Goal: Information Seeking & Learning: Learn about a topic

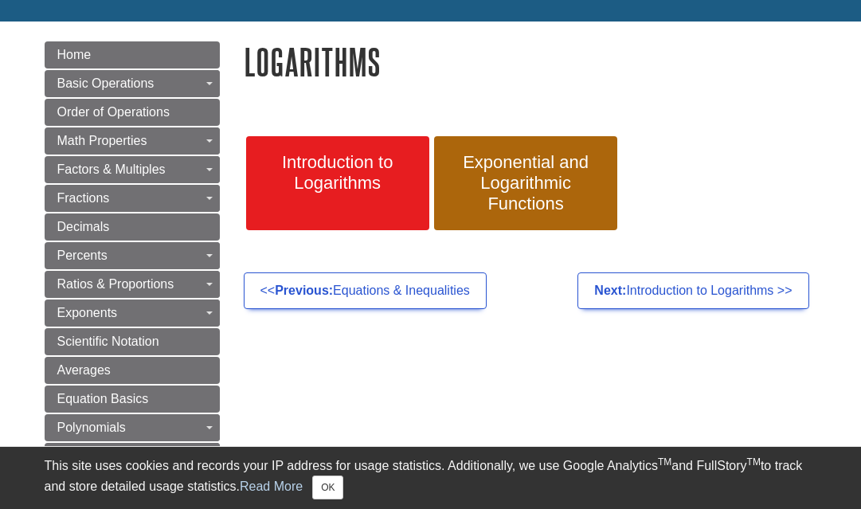
scroll to position [159, 0]
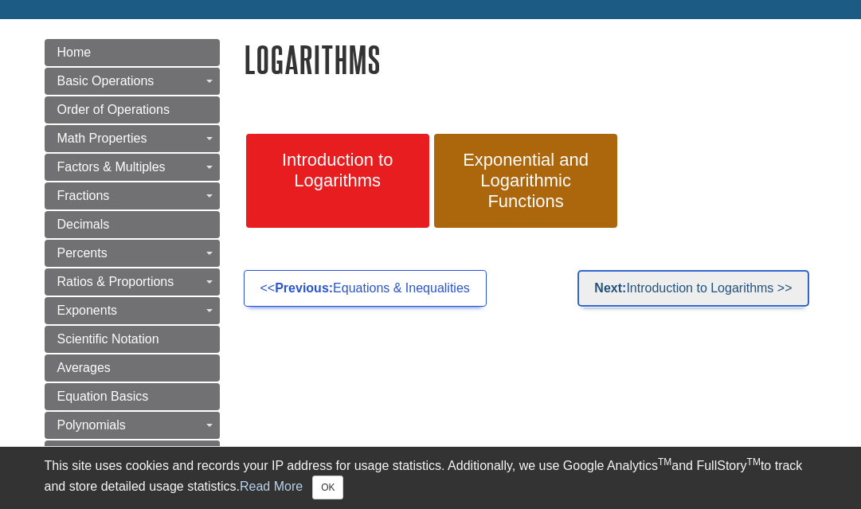
click at [637, 279] on link "Next: Introduction to Logarithms >>" at bounding box center [692, 288] width 231 height 37
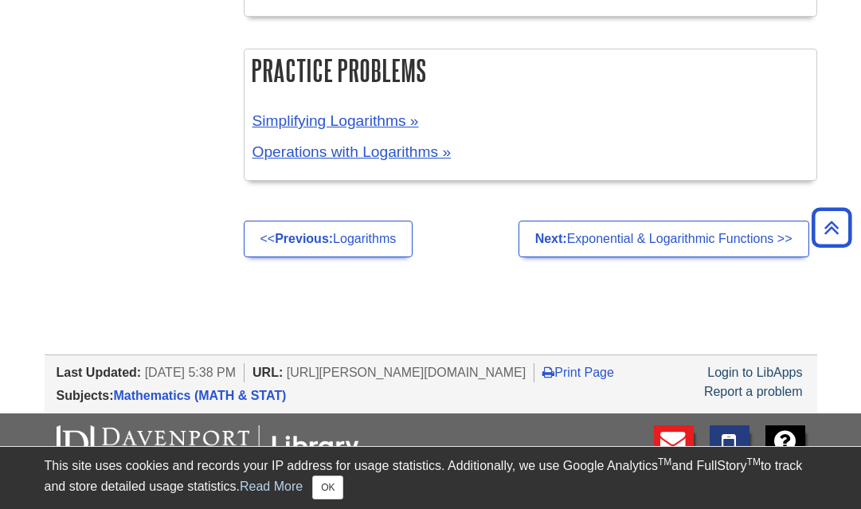
scroll to position [1401, 0]
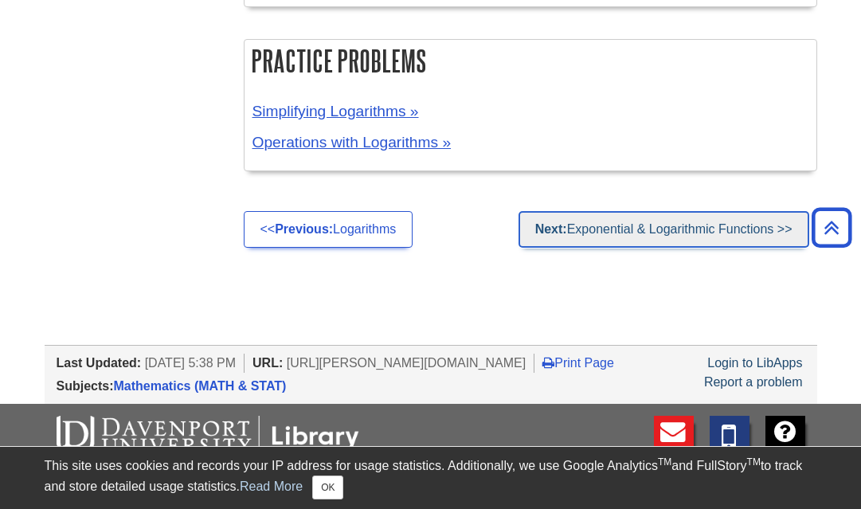
click at [690, 229] on link "Next: Exponential & Logarithmic Functions >>" at bounding box center [663, 229] width 291 height 37
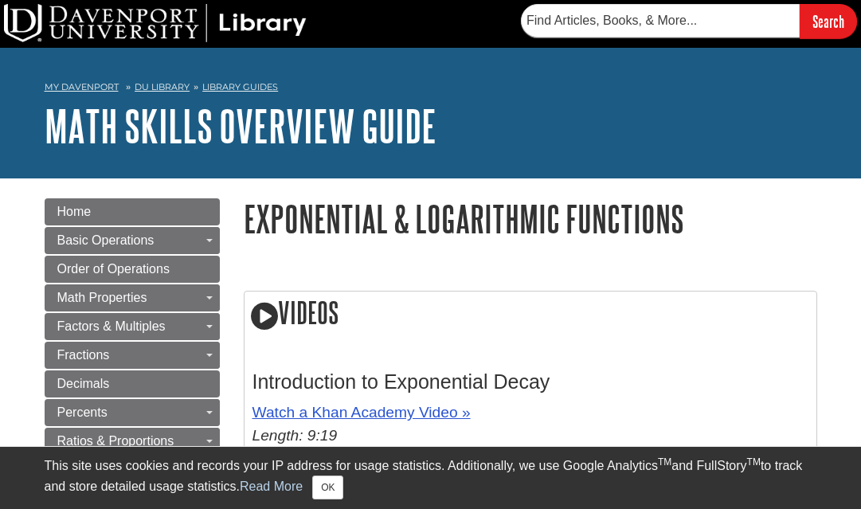
click at [494, 492] on div "This site uses cookies and records your IP address for usage statistics. Additi…" at bounding box center [431, 477] width 772 height 43
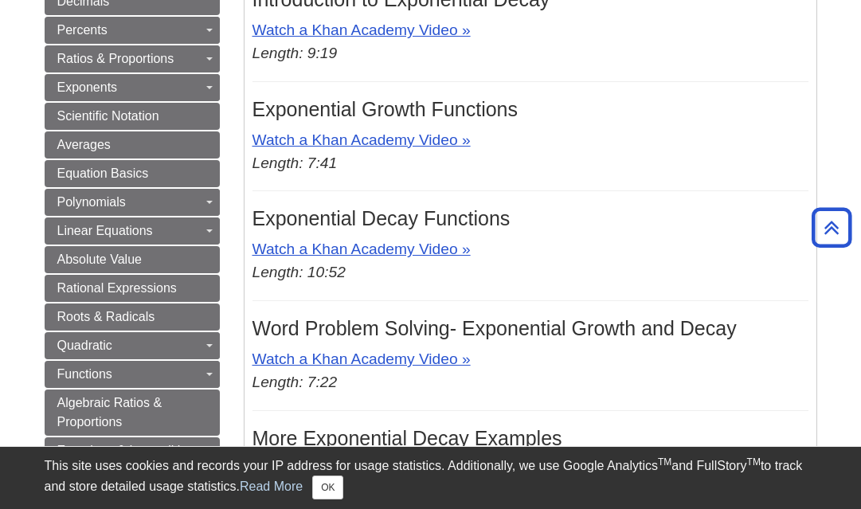
scroll to position [414, 0]
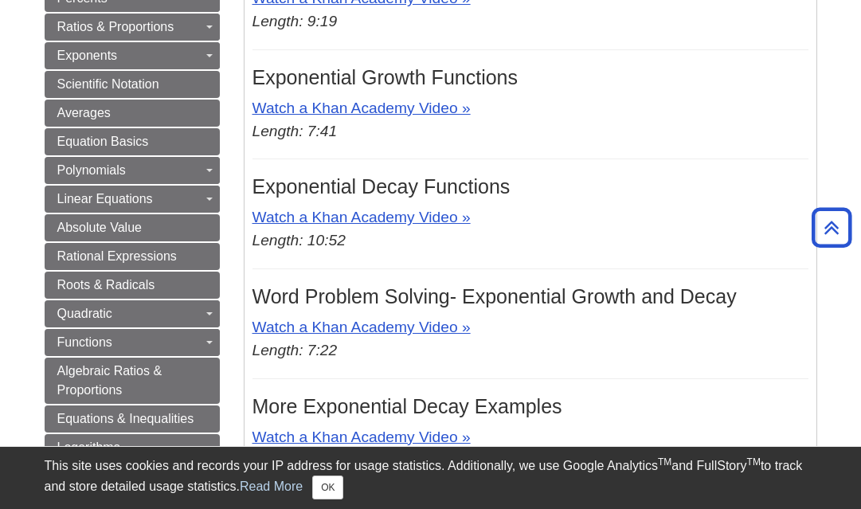
click at [818, 141] on div "Videos Introduction to Exponential Decay Watch a Khan Academy Video » Length: 9…" at bounding box center [530, 261] width 597 height 800
drag, startPoint x: 813, startPoint y: 1, endPoint x: 557, endPoint y: 116, distance: 280.5
click at [557, 116] on p "Watch a Khan Academy Video » Length: 7:41" at bounding box center [530, 120] width 556 height 46
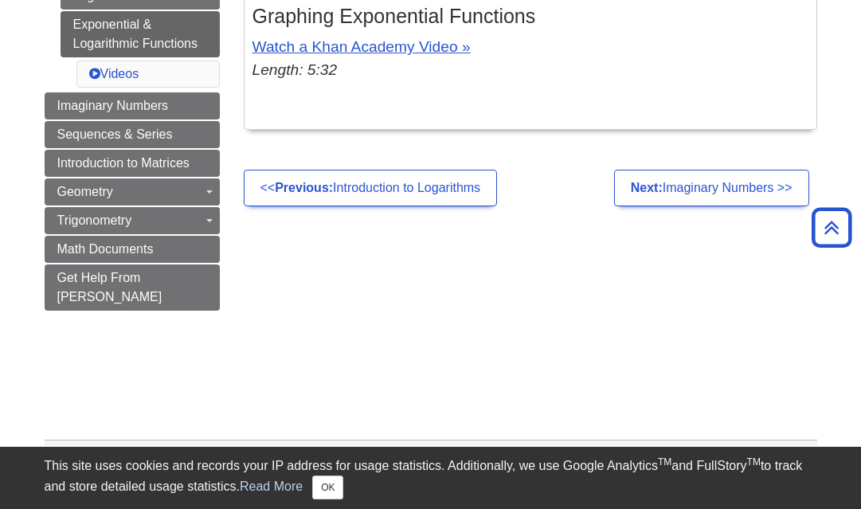
scroll to position [924, 0]
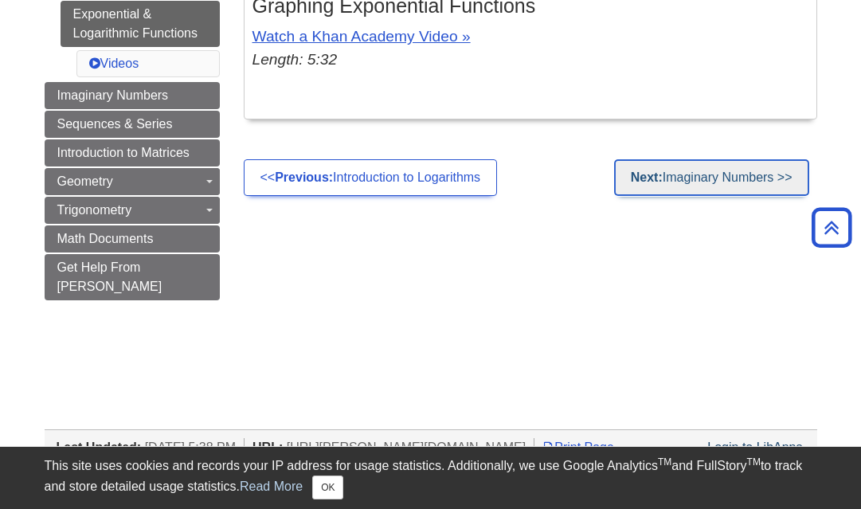
click at [776, 178] on link "Next: Imaginary Numbers >>" at bounding box center [711, 177] width 195 height 37
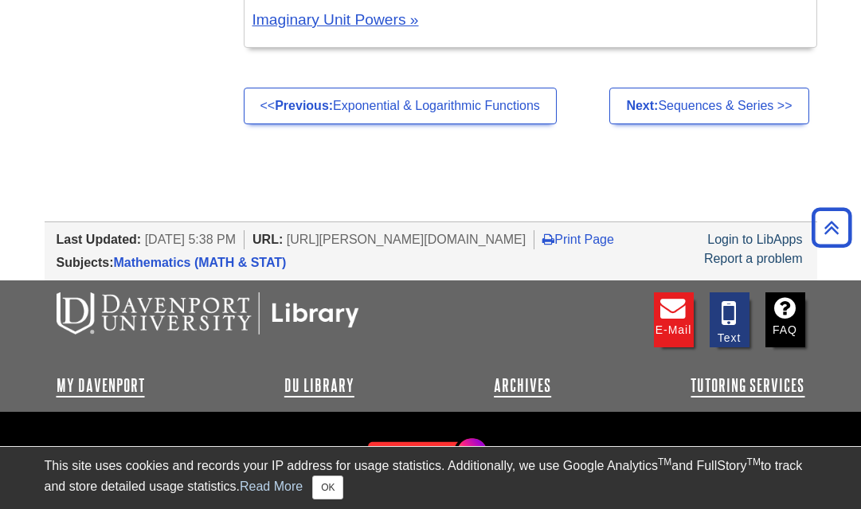
scroll to position [1847, 0]
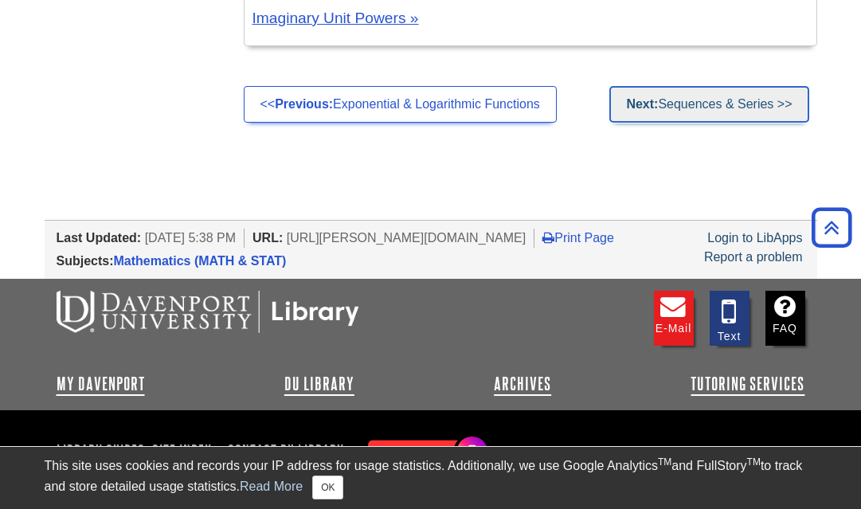
click at [687, 115] on link "Next: Sequences & Series >>" at bounding box center [708, 104] width 199 height 37
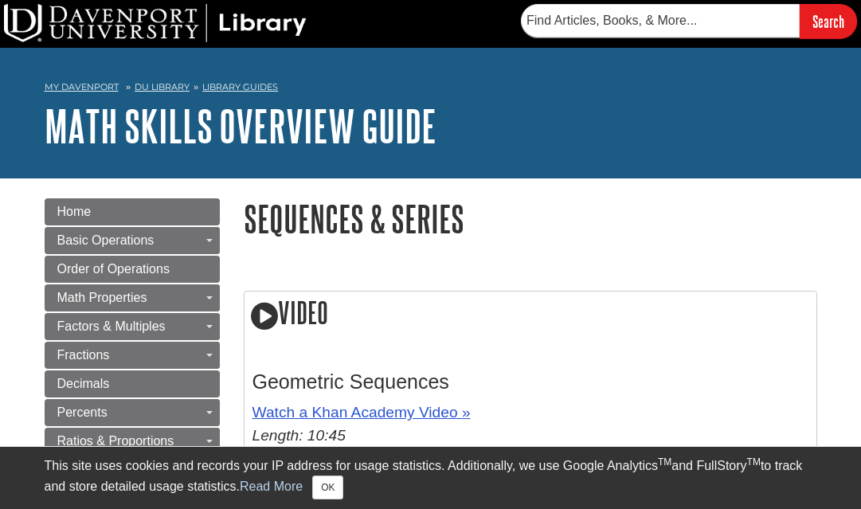
drag, startPoint x: 0, startPoint y: 0, endPoint x: 737, endPoint y: 256, distance: 779.9
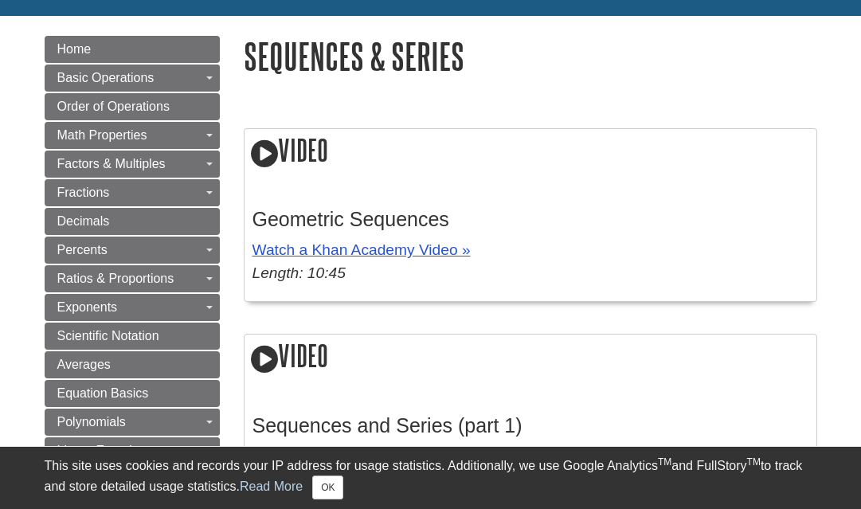
scroll to position [191, 0]
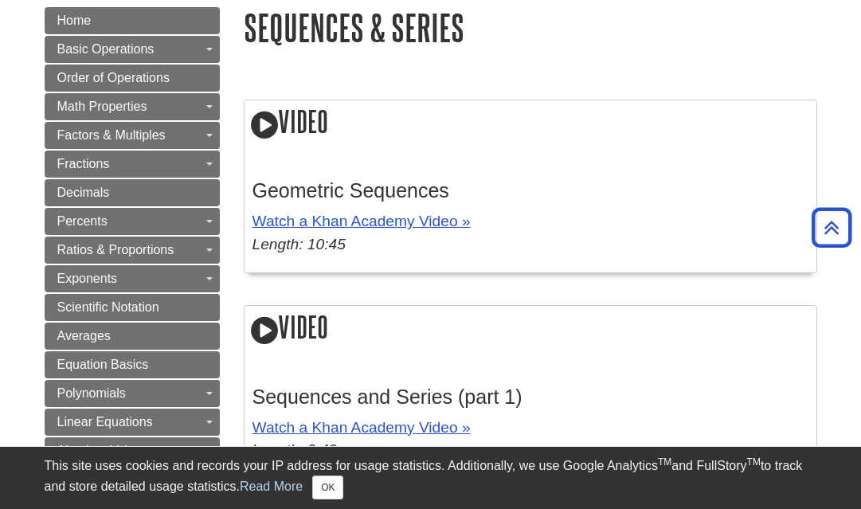
drag, startPoint x: 2, startPoint y: 301, endPoint x: 361, endPoint y: 534, distance: 428.9
click at [463, 111] on h2 "Video" at bounding box center [530, 122] width 572 height 45
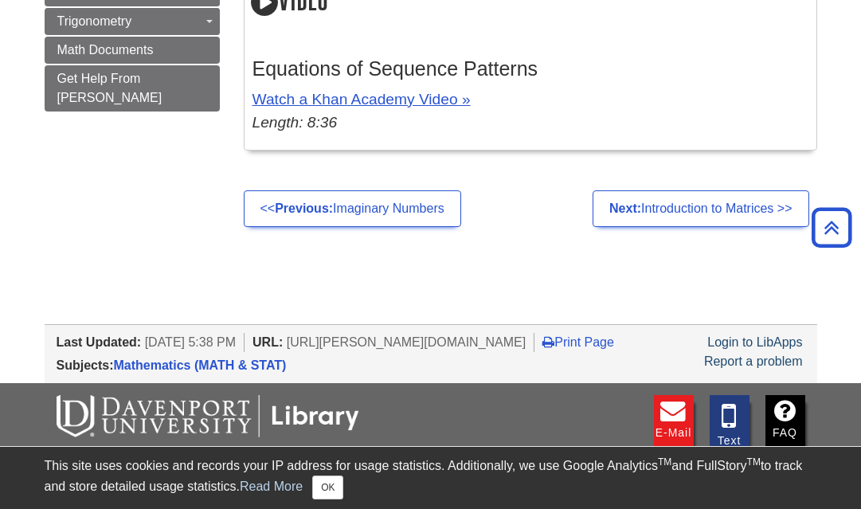
scroll to position [1178, 0]
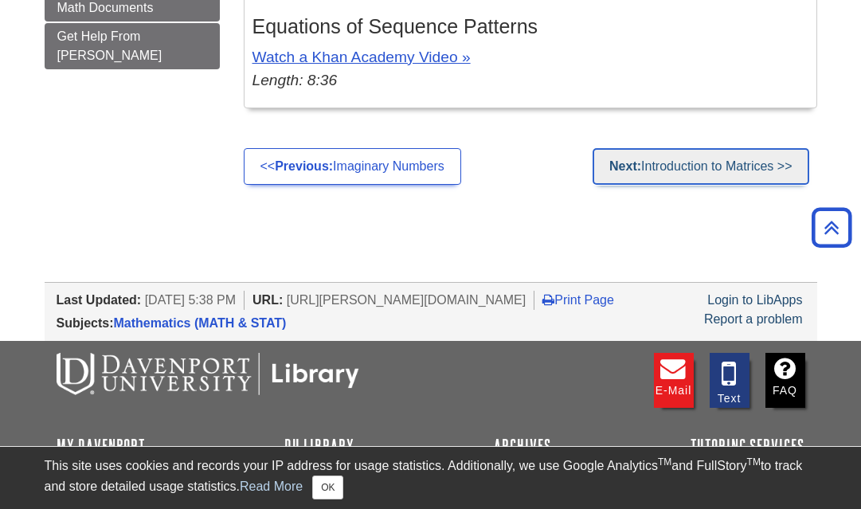
click at [627, 176] on link "Next: Introduction to Matrices >>" at bounding box center [700, 166] width 216 height 37
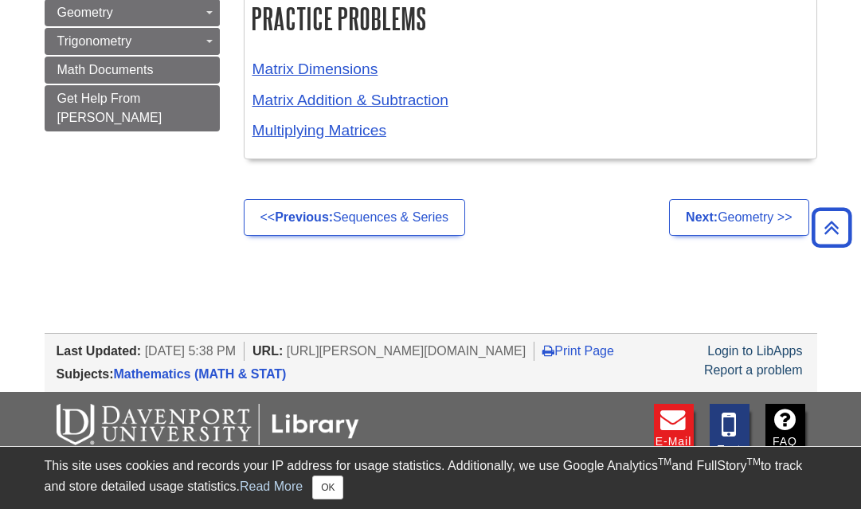
scroll to position [1295, 0]
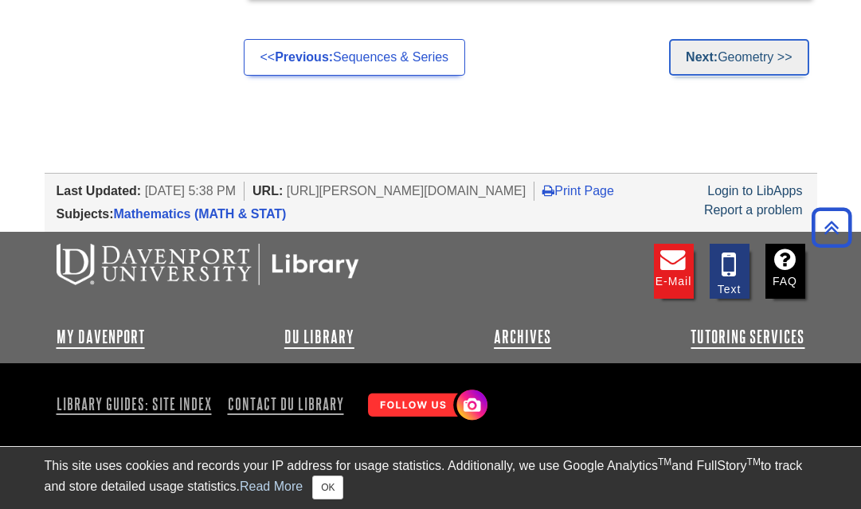
click at [748, 39] on link "Next: Geometry >>" at bounding box center [738, 57] width 139 height 37
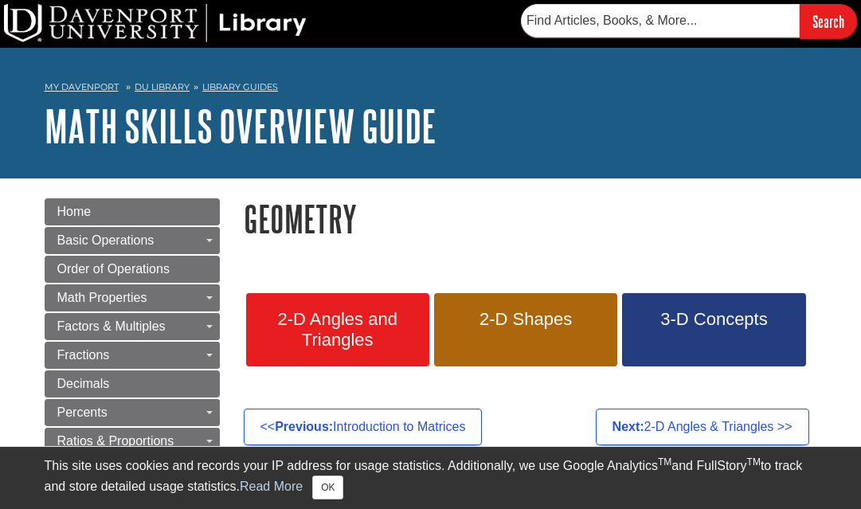
scroll to position [32, 0]
